Goal: Task Accomplishment & Management: Manage account settings

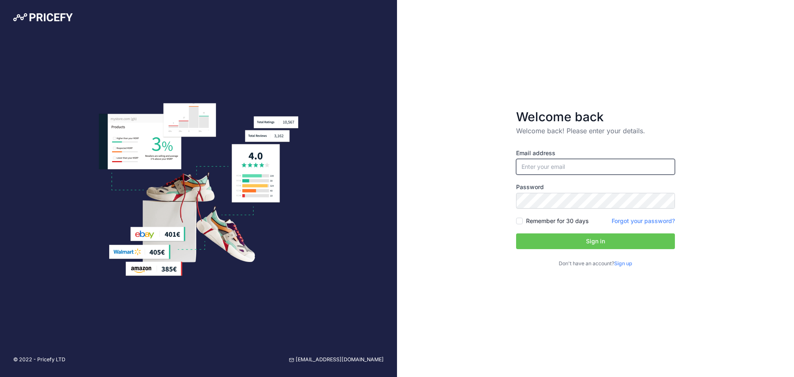
click at [563, 163] on input "email" at bounding box center [595, 167] width 159 height 16
paste input "[EMAIL_ADDRESS][DOMAIN_NAME]"
type input "[EMAIL_ADDRESS][DOMAIN_NAME]"
click at [536, 223] on label "Remember for 30 days" at bounding box center [557, 221] width 62 height 8
click at [523, 223] on input "Remember for 30 days" at bounding box center [519, 221] width 7 height 7
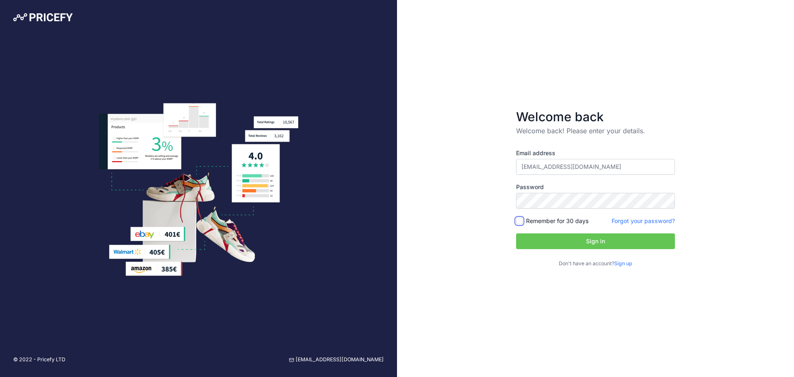
checkbox input "true"
click at [541, 238] on button "Sign in" at bounding box center [595, 241] width 159 height 16
